Goal: Navigation & Orientation: Find specific page/section

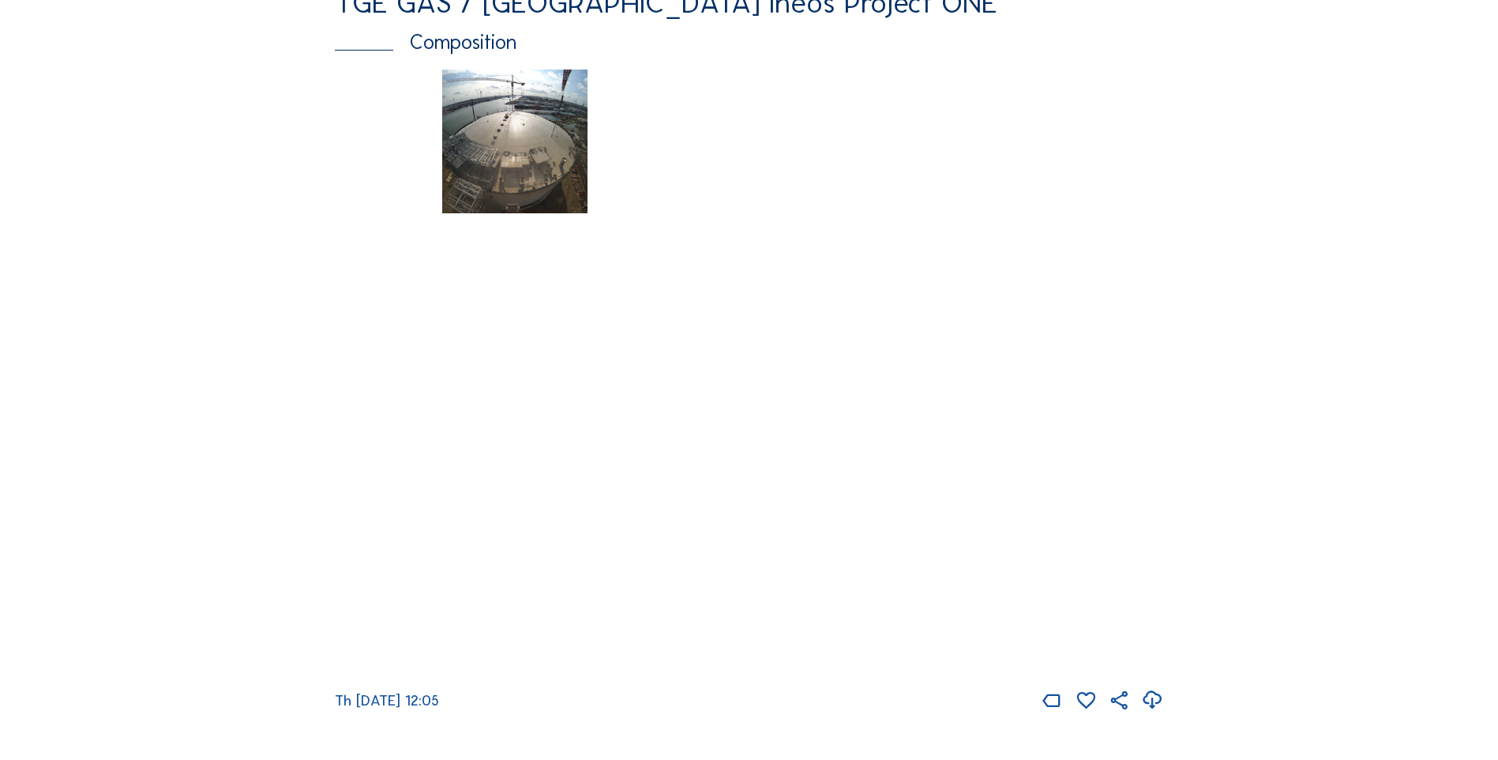
scroll to position [980, 0]
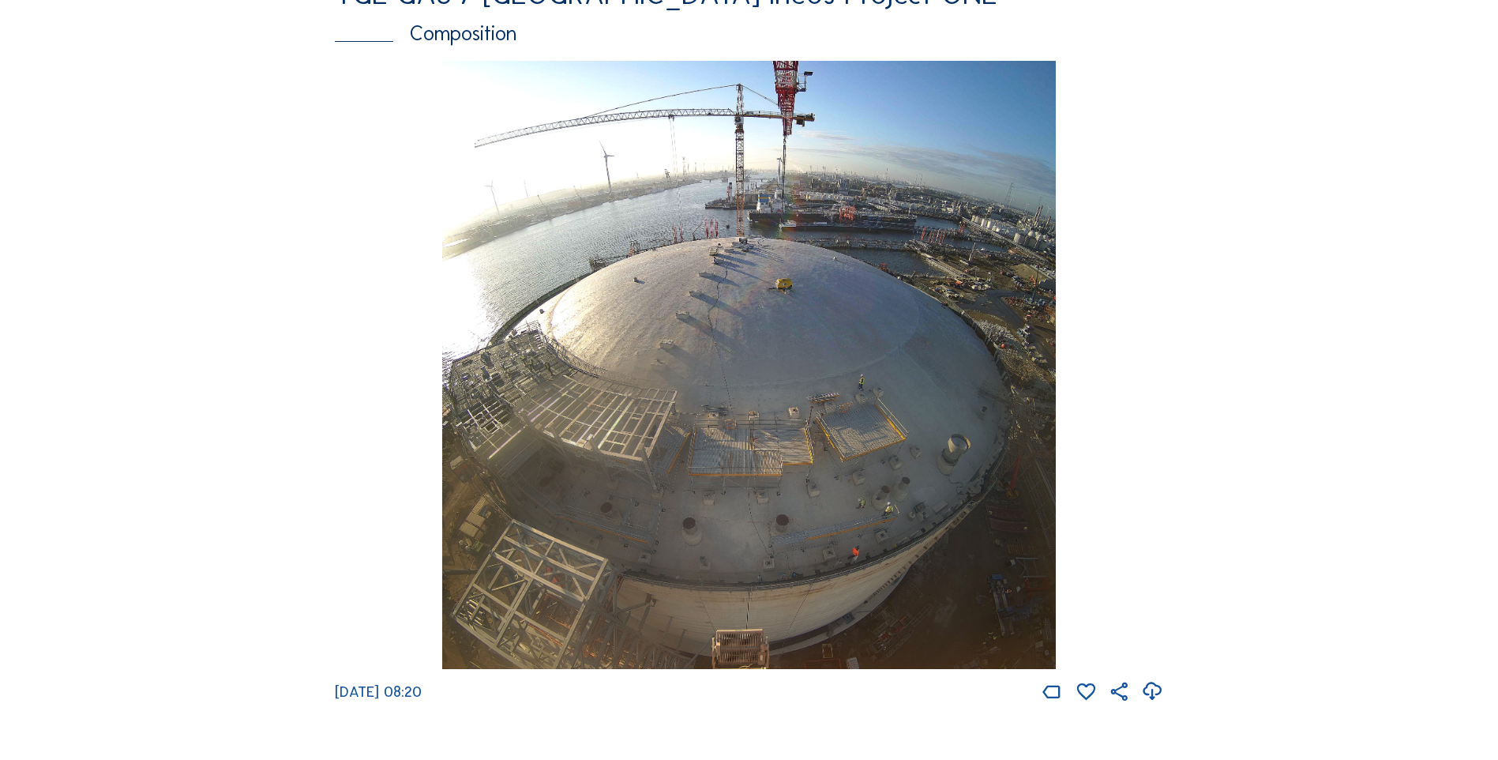
scroll to position [2848, 0]
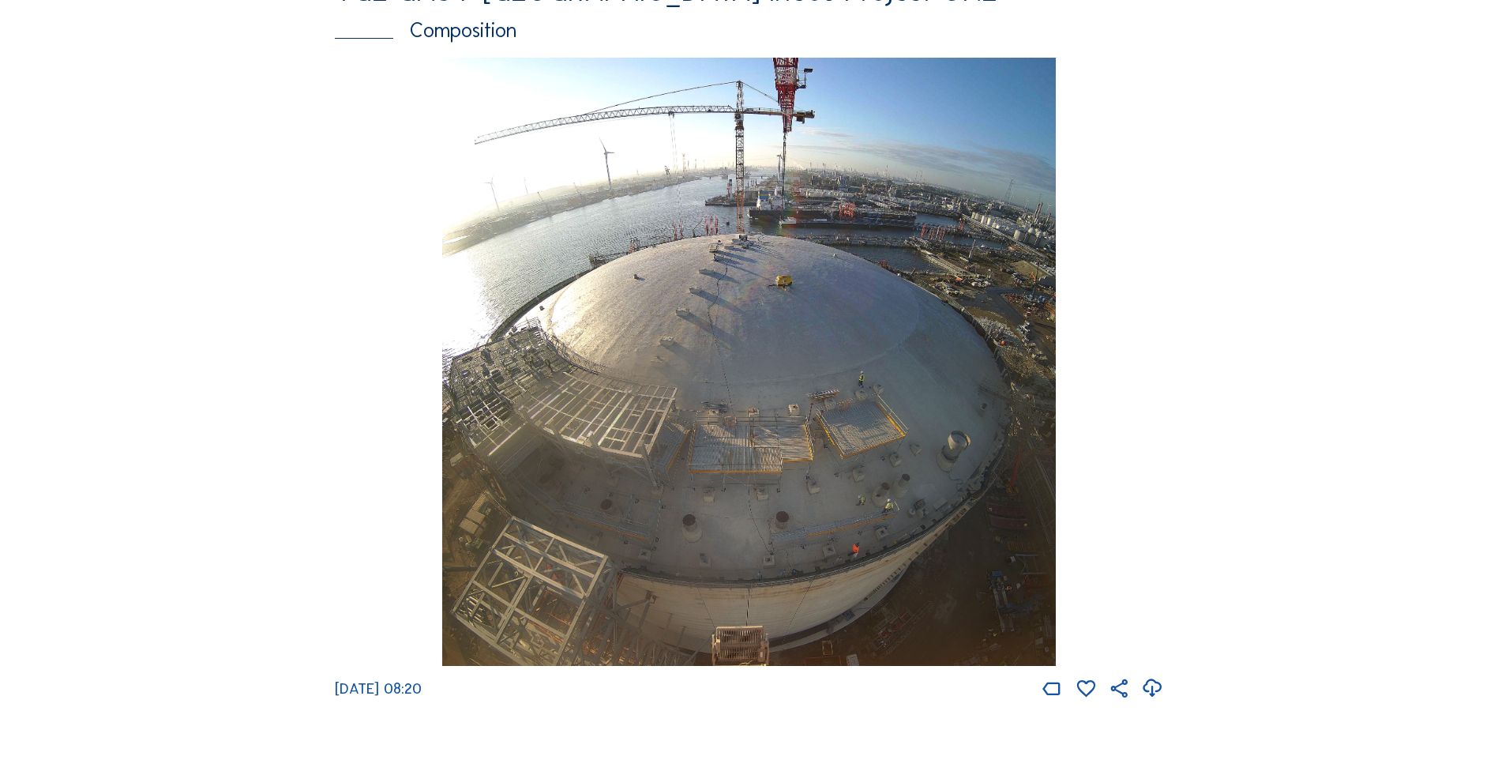
click at [1156, 701] on icon at bounding box center [1152, 687] width 22 height 27
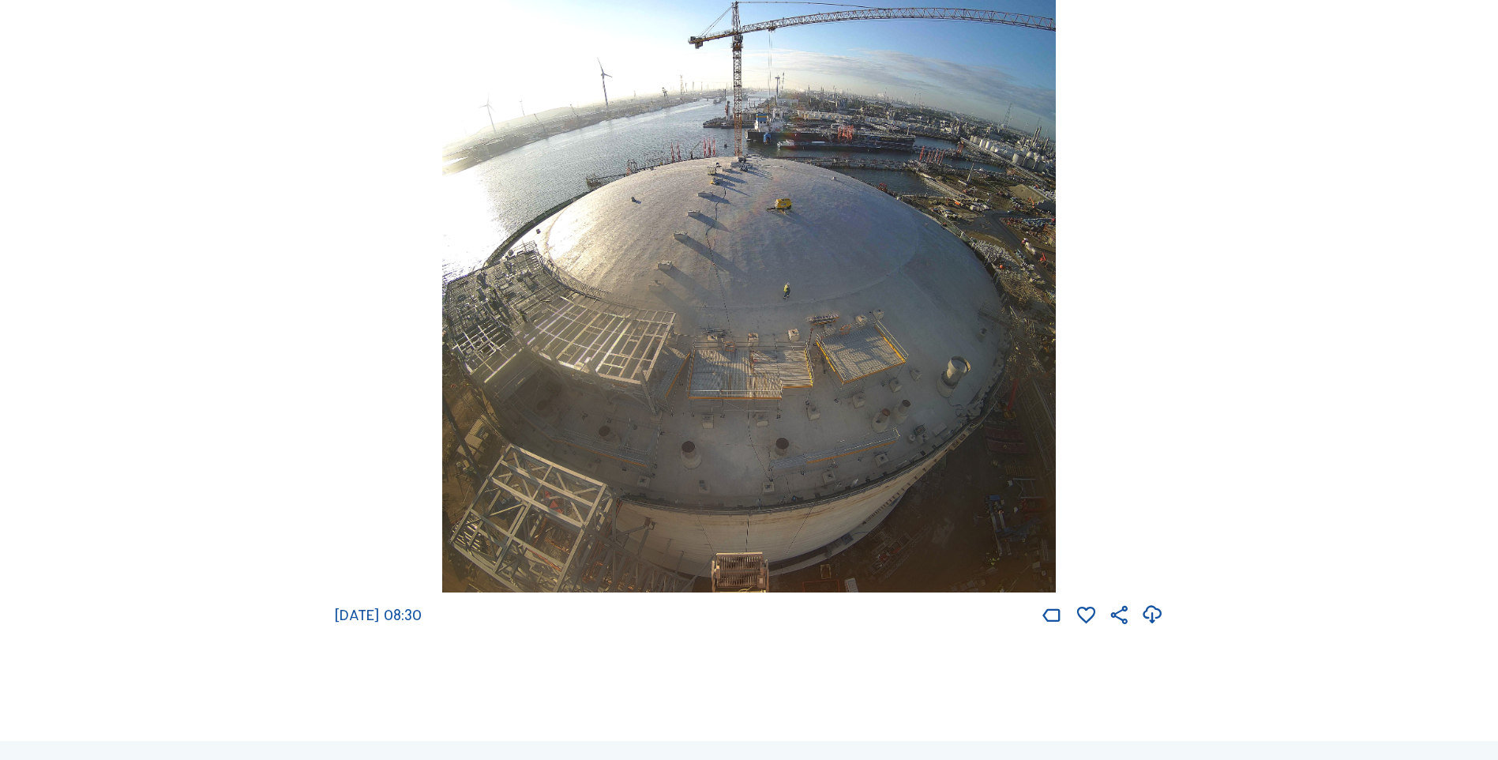
scroll to position [2922, 0]
click at [1155, 627] on icon at bounding box center [1152, 613] width 22 height 27
